Goal: Navigation & Orientation: Find specific page/section

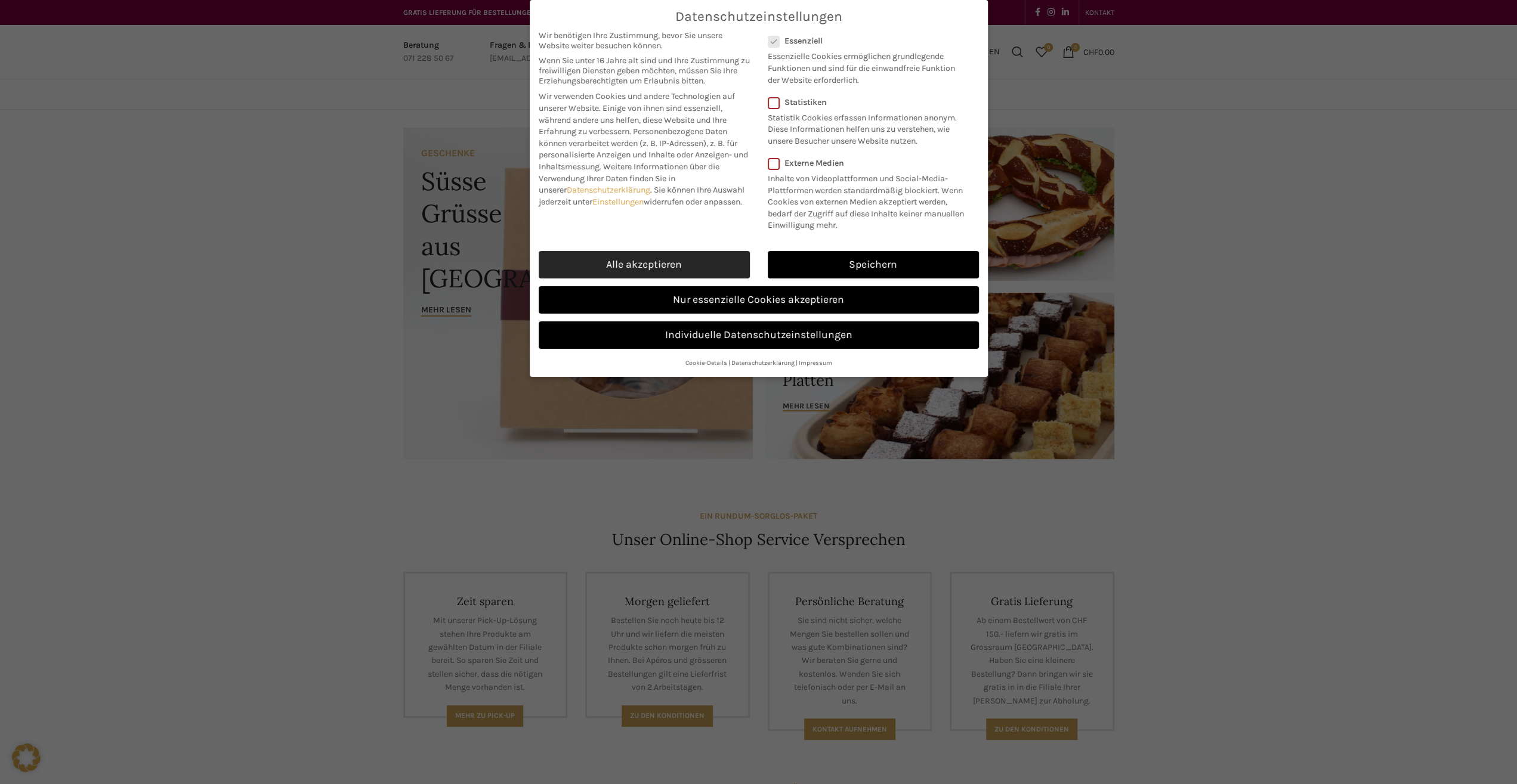
click at [618, 259] on link "Alle akzeptieren" at bounding box center [644, 264] width 211 height 28
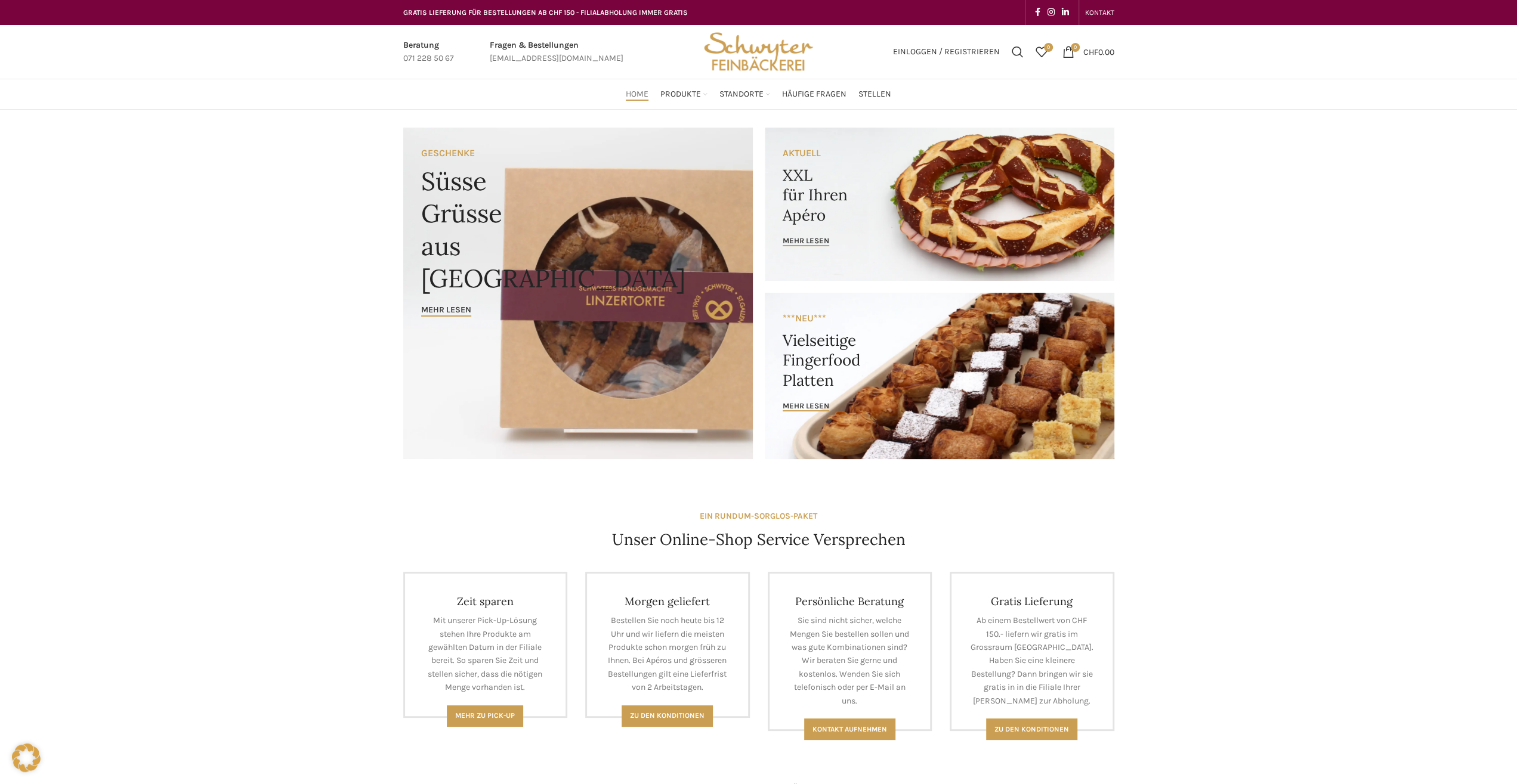
scroll to position [496, 0]
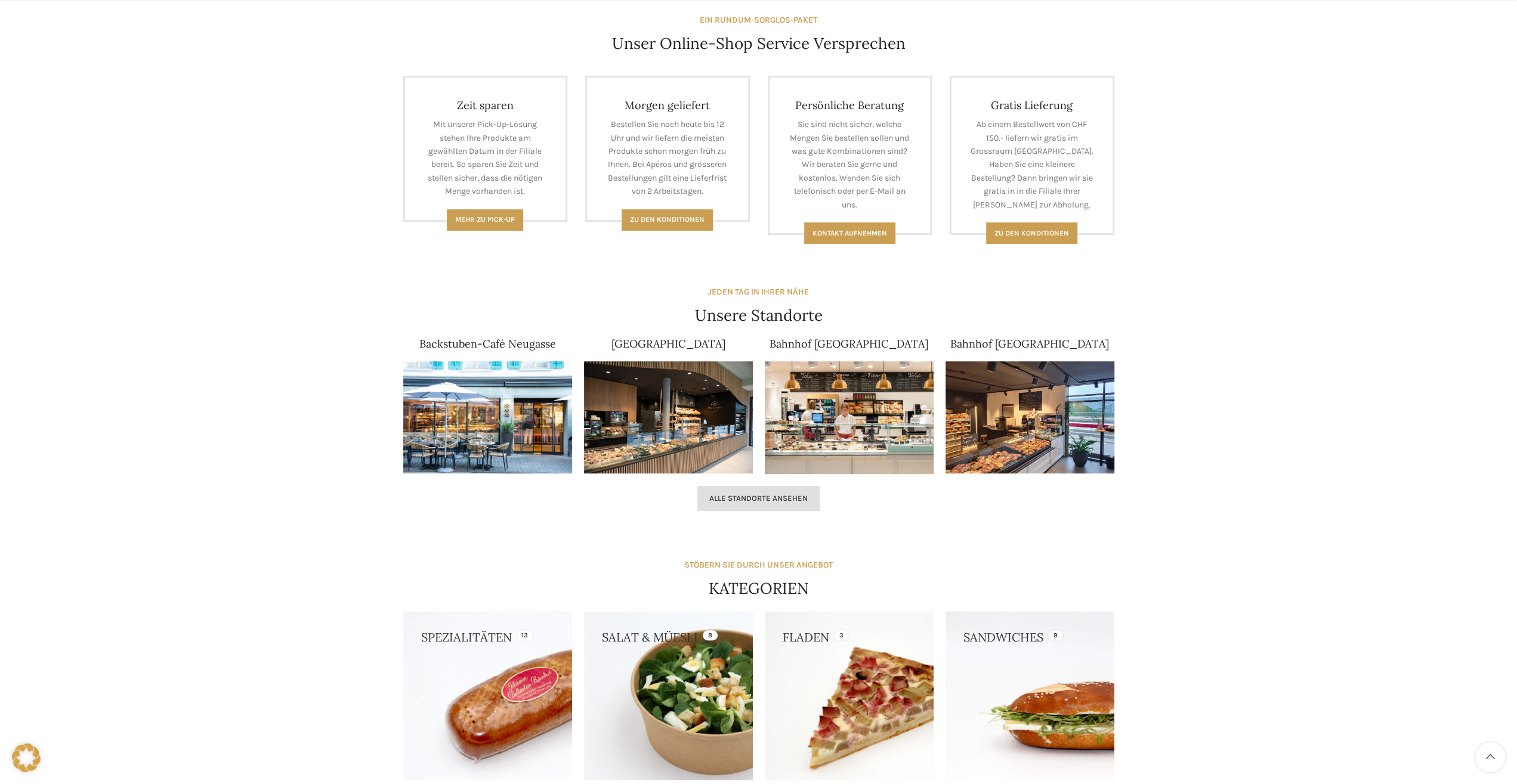
click at [794, 494] on span "Alle Standorte ansehen" at bounding box center [759, 498] width 99 height 10
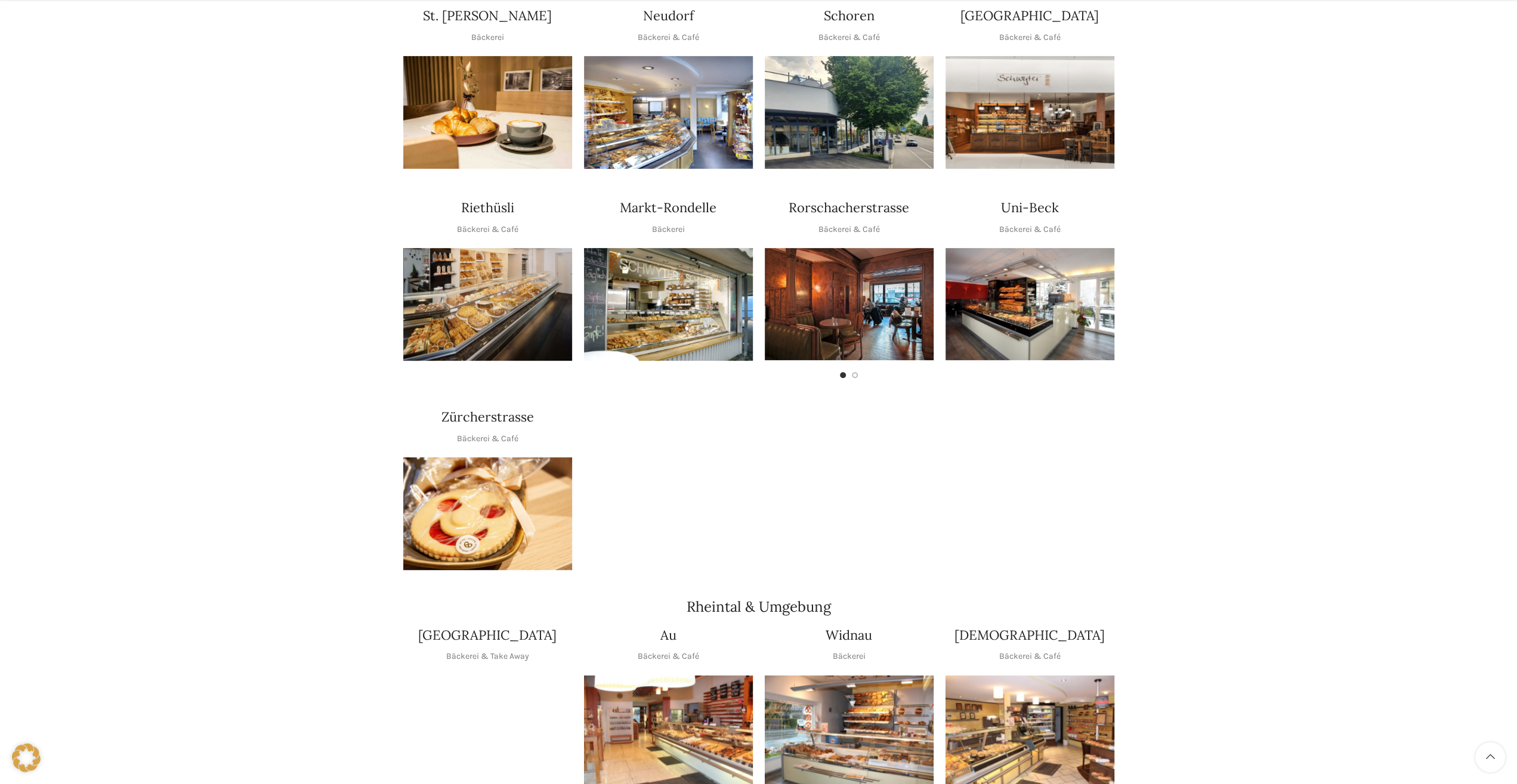
scroll to position [124, 0]
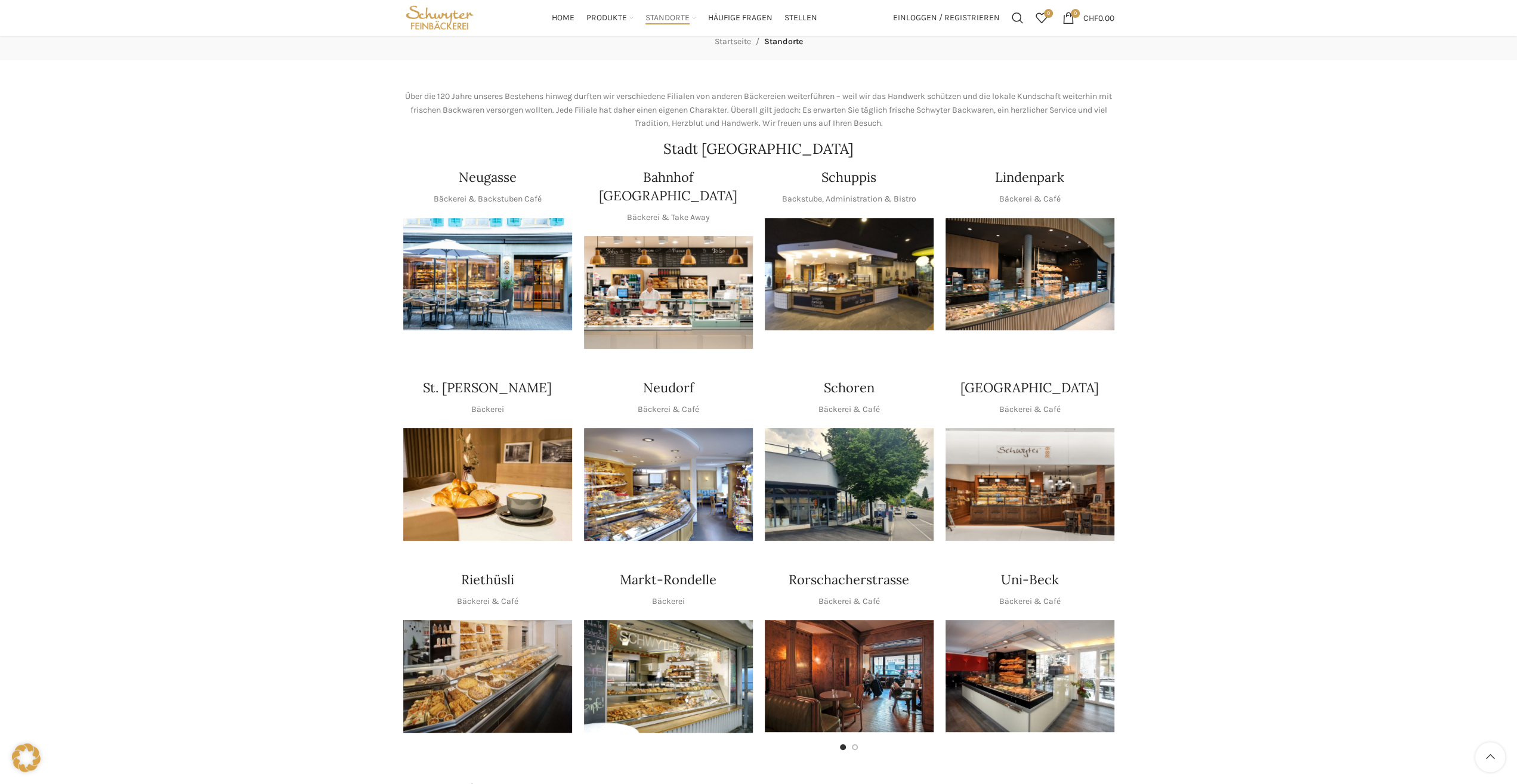
click at [1047, 649] on img "1 / 1" at bounding box center [1030, 676] width 169 height 112
